Goal: Task Accomplishment & Management: Use online tool/utility

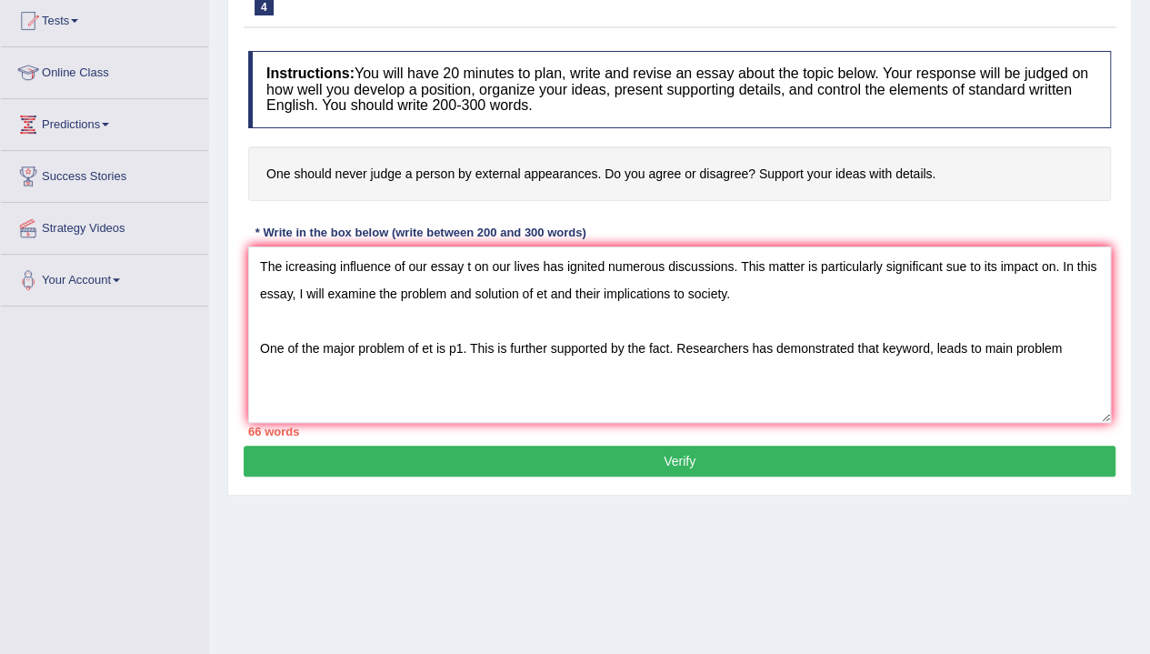
click at [549, 360] on textarea "The icreasing influence of our essay t on our lives has ignited numerous discus…" at bounding box center [679, 334] width 863 height 176
click at [1063, 341] on textarea "The icreasing influence of our essay t on our lives has ignited numerous discus…" at bounding box center [679, 334] width 863 height 176
click at [971, 364] on textarea "The icreasing influence of our essay t on our lives has ignited numerous discus…" at bounding box center [679, 334] width 863 height 176
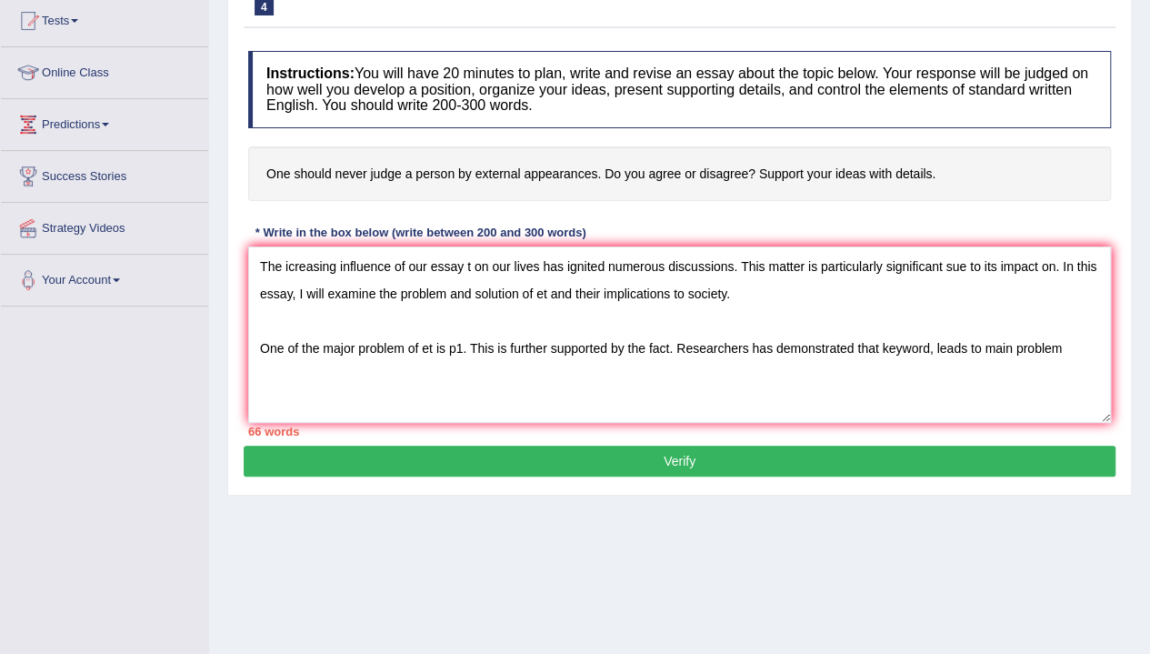
click at [971, 364] on textarea "The icreasing influence of our essay t on our lives has ignited numerous discus…" at bounding box center [679, 334] width 863 height 176
click at [1072, 328] on textarea "The icreasing influence of our essay t on our lives has ignited numerous discus…" at bounding box center [679, 334] width 863 height 176
click at [1058, 350] on textarea "The icreasing influence of our essay t on our lives has ignited numerous discus…" at bounding box center [679, 334] width 863 height 176
click at [1081, 348] on textarea "The icreasing influence of our essay t on our lives has ignited numerous discus…" at bounding box center [679, 334] width 863 height 176
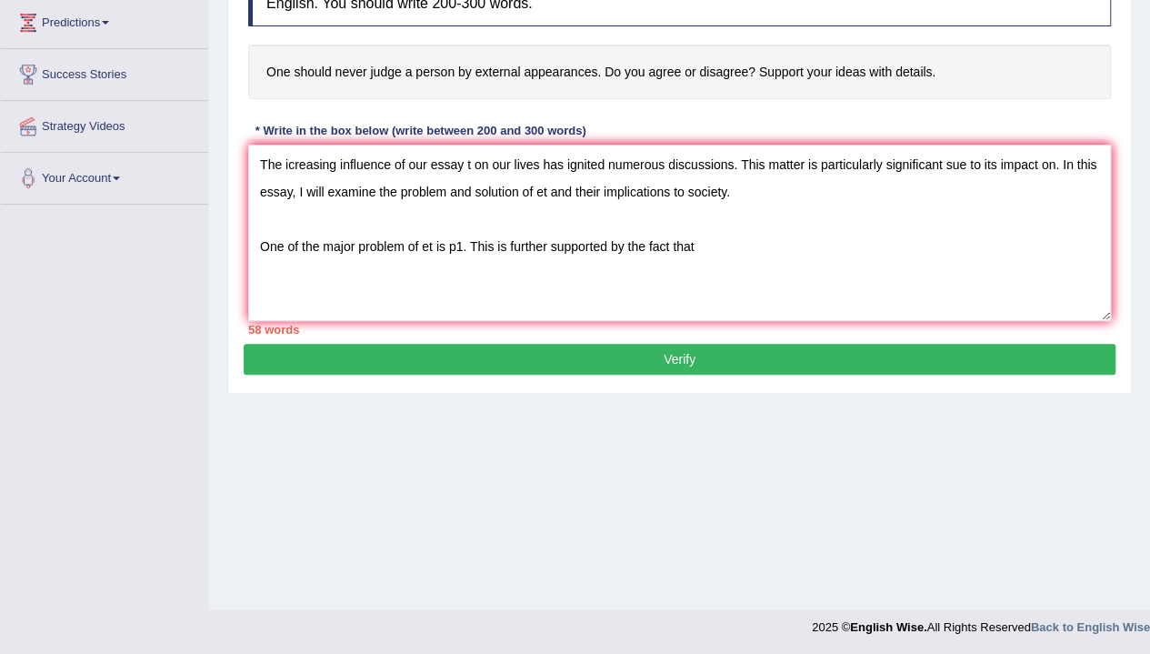
type textarea "The icreasing influence of our essay t on our lives has ignited numerous discus…"
click at [1081, 348] on button "Verify" at bounding box center [680, 359] width 872 height 31
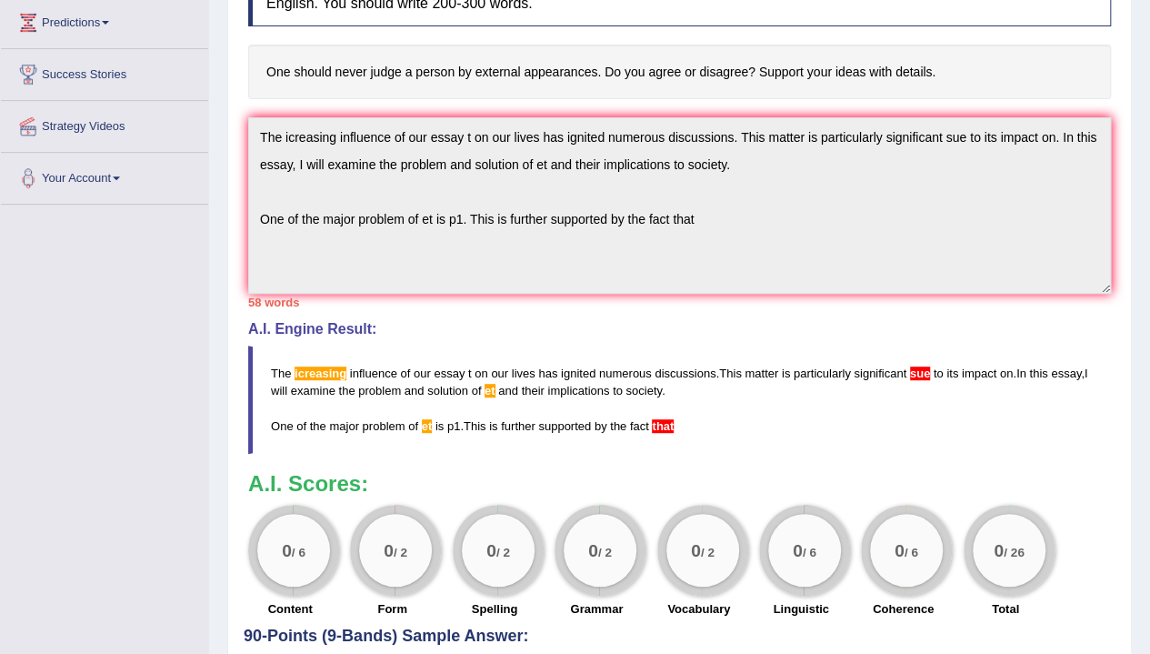
click at [1081, 348] on blockquote "The icreasing influence of our essay t on our lives has ignited numerous discus…" at bounding box center [679, 398] width 863 height 107
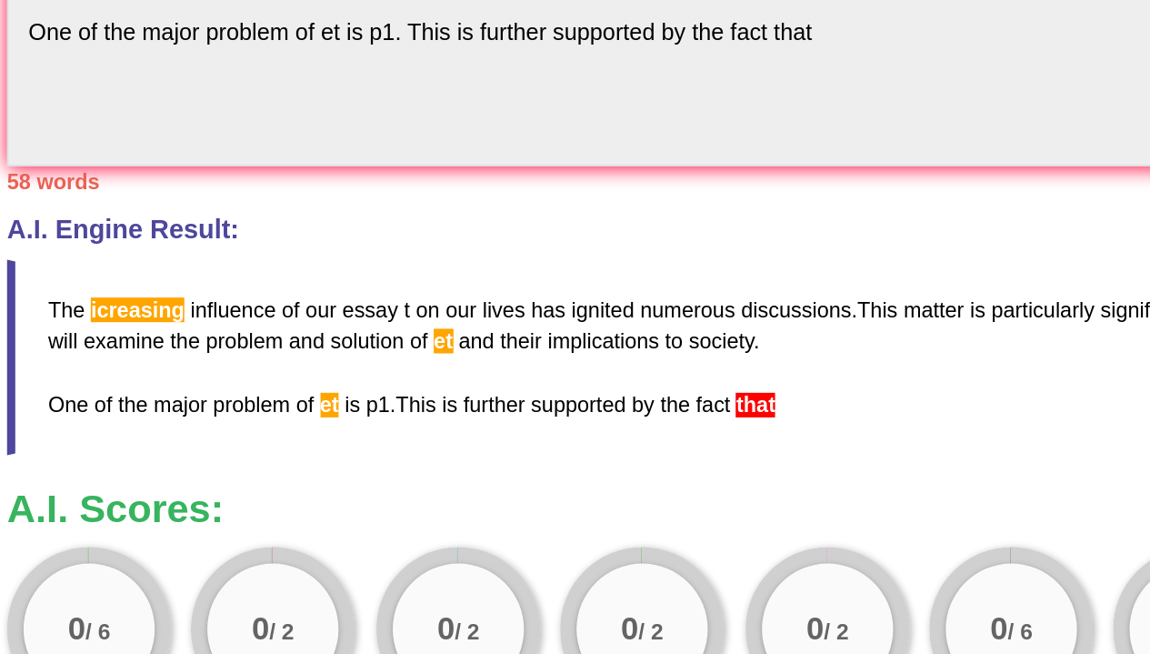
scroll to position [338, 0]
